Goal: Task Accomplishment & Management: Use online tool/utility

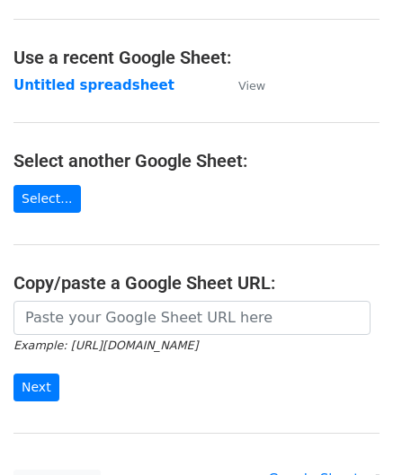
scroll to position [180, 0]
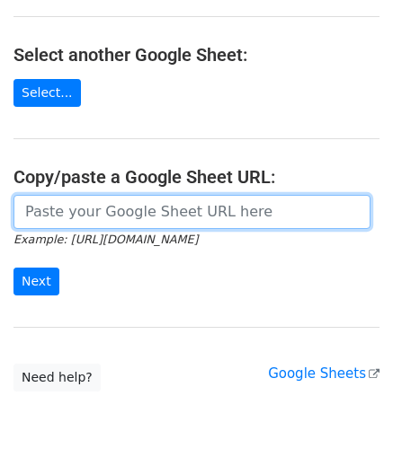
click at [56, 213] on input "url" at bounding box center [191, 212] width 357 height 34
paste input "[URL][DOMAIN_NAME]"
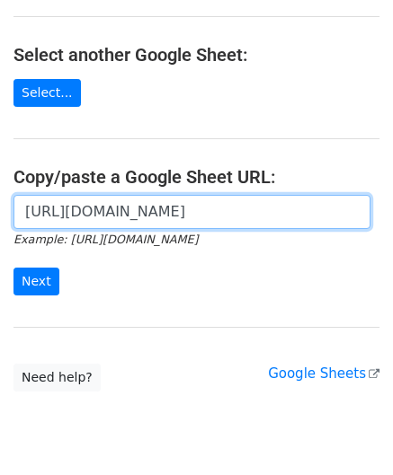
scroll to position [0, 399]
type input "[URL][DOMAIN_NAME]"
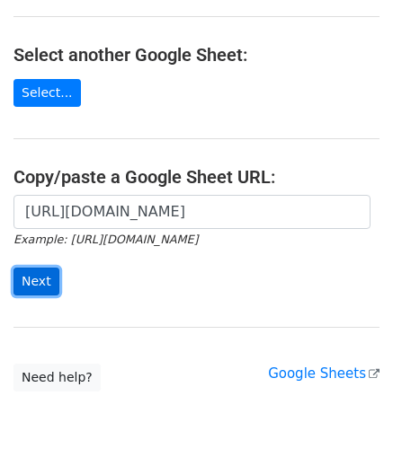
scroll to position [0, 0]
click at [37, 269] on input "Next" at bounding box center [36, 282] width 46 height 28
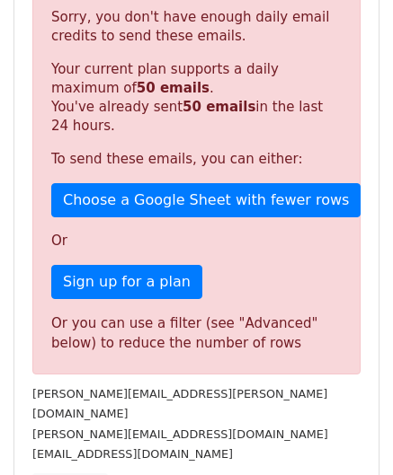
scroll to position [607, 0]
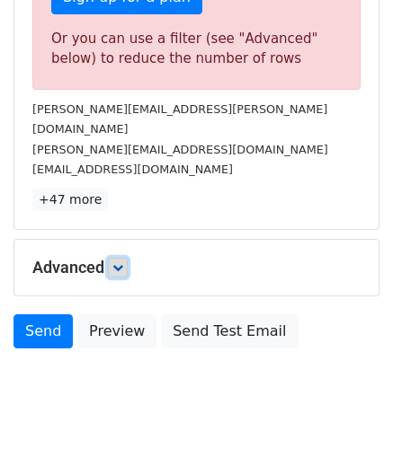
click at [121, 262] on icon at bounding box center [117, 267] width 11 height 11
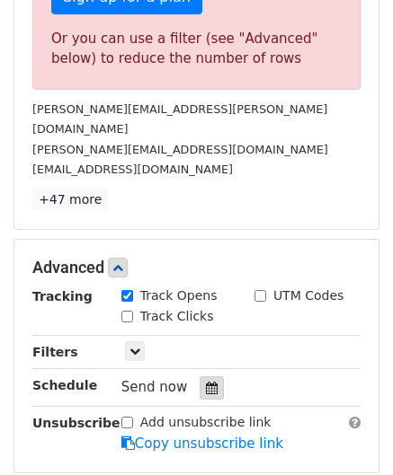
click at [206, 382] on icon at bounding box center [212, 388] width 12 height 13
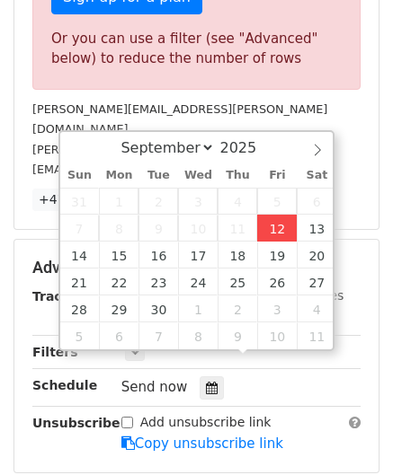
type input "2025-09-12 12:00"
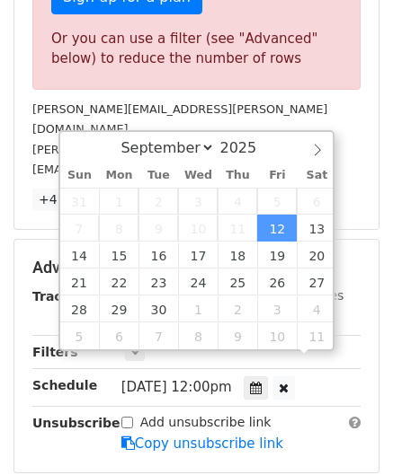
scroll to position [0, 0]
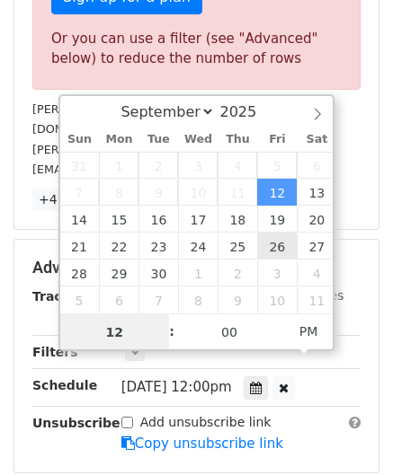
paste input "0"
type input "10"
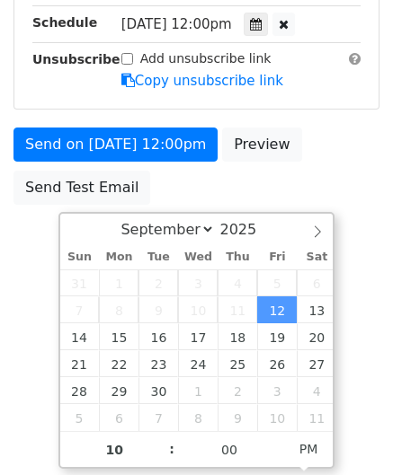
type input "2025-09-12 22:00"
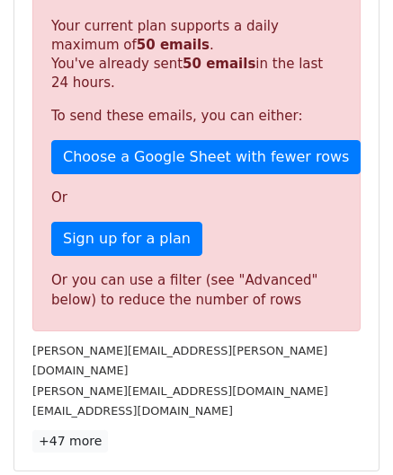
scroll to position [824, 0]
